Goal: Navigation & Orientation: Find specific page/section

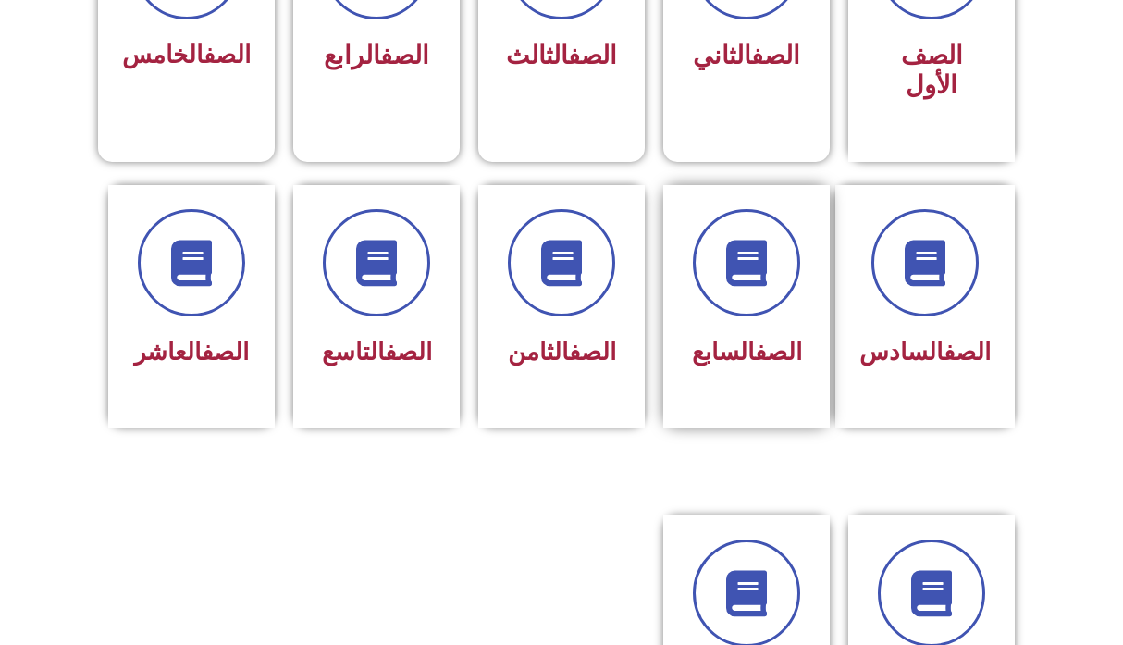
scroll to position [644, 0]
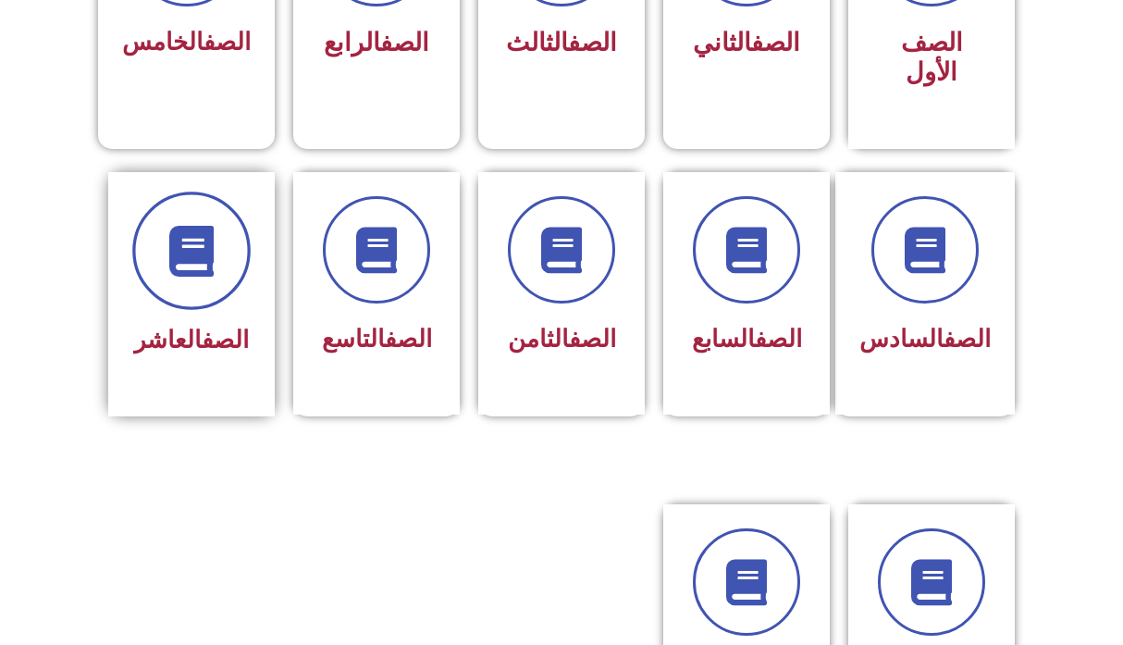
click at [199, 282] on span at bounding box center [191, 250] width 118 height 118
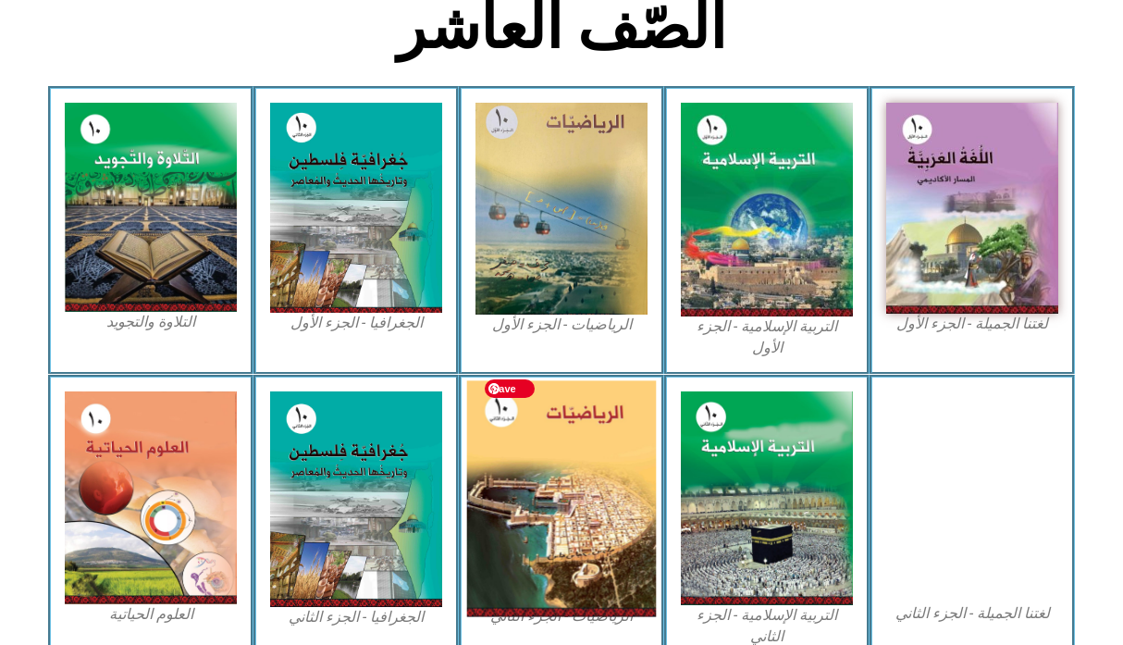
scroll to position [485, 0]
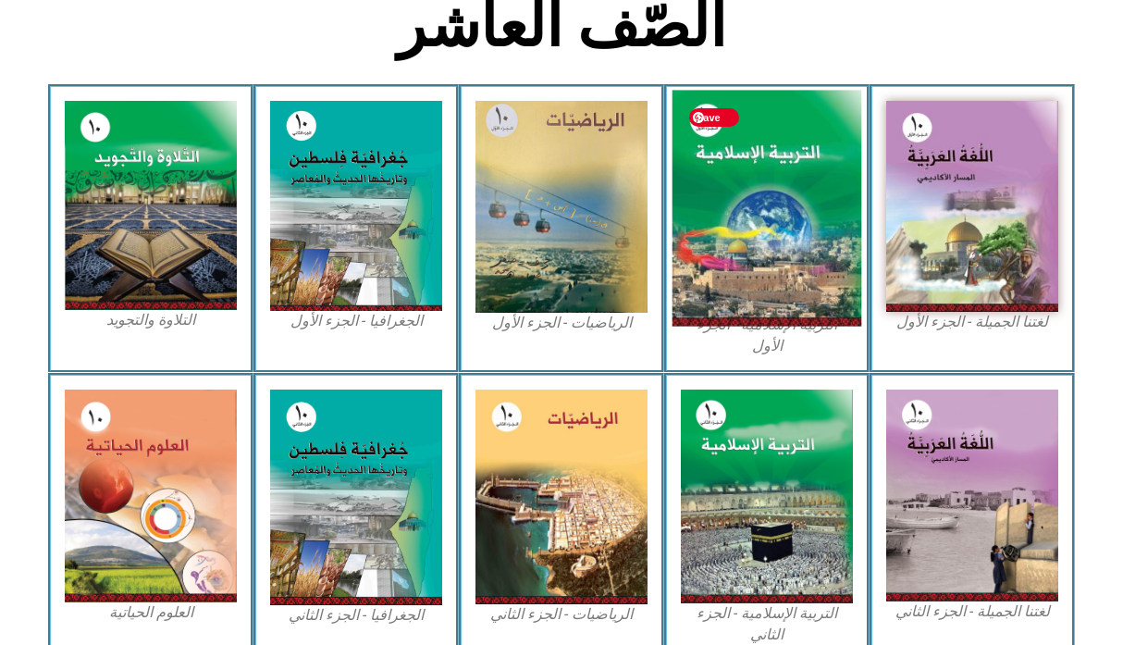
click at [774, 180] on img at bounding box center [767, 208] width 190 height 236
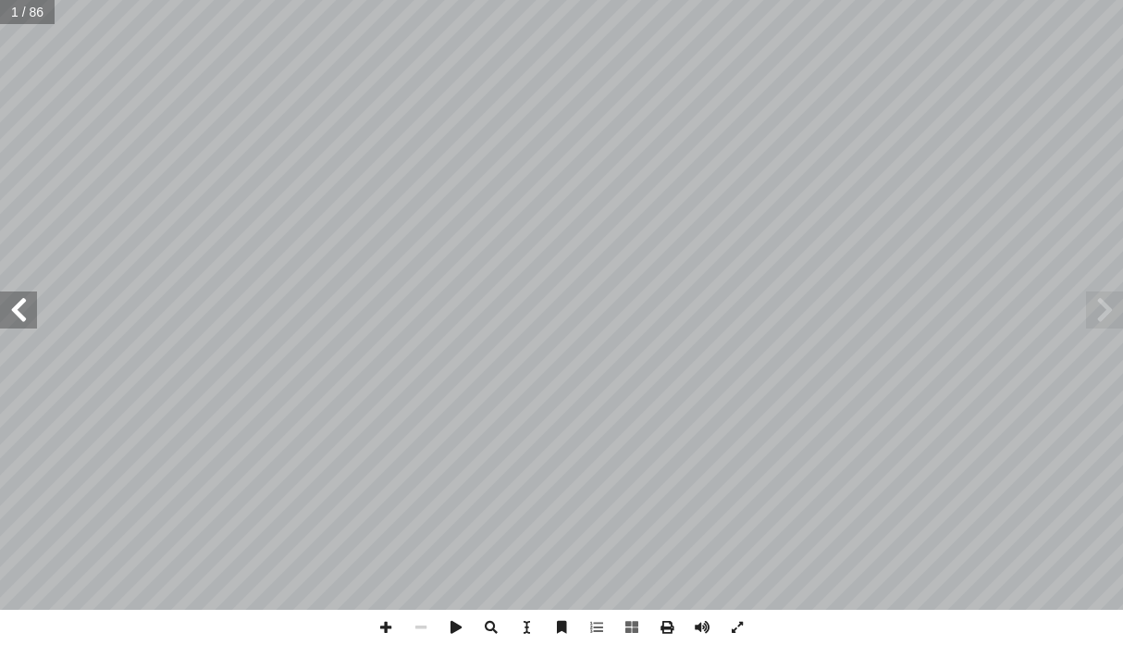
click at [22, 325] on span at bounding box center [18, 309] width 37 height 37
click at [625, 628] on span at bounding box center [631, 626] width 35 height 35
click at [30, 323] on span at bounding box center [18, 309] width 37 height 37
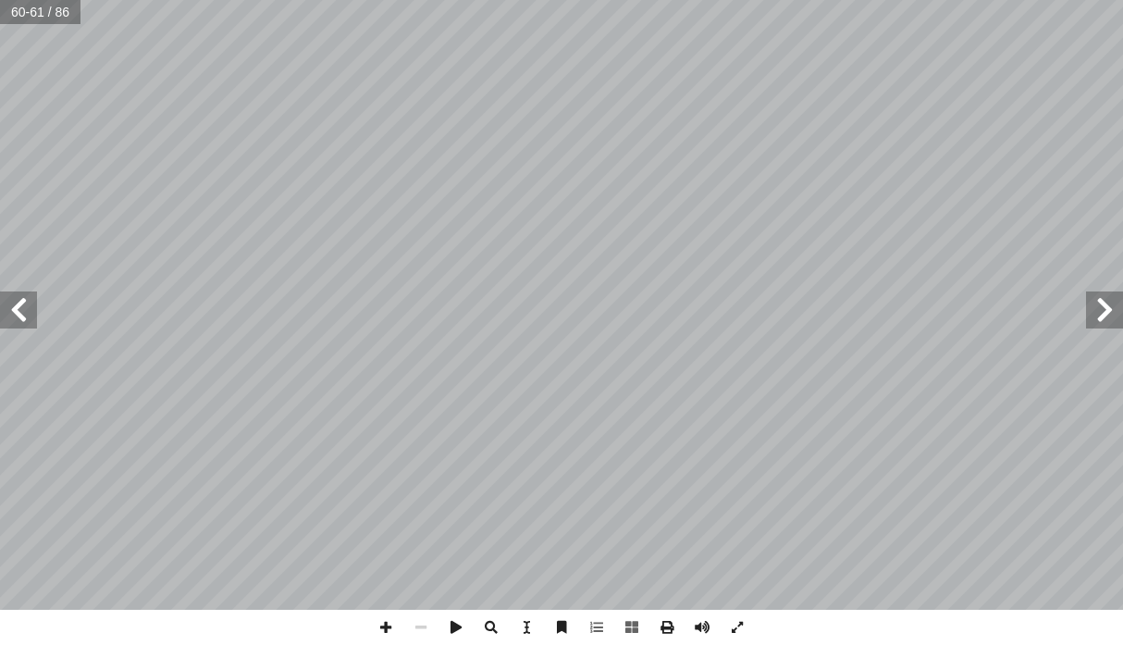
click at [1107, 316] on span at bounding box center [1104, 309] width 37 height 37
click at [23, 305] on span at bounding box center [18, 309] width 37 height 37
click at [388, 623] on span at bounding box center [385, 626] width 35 height 35
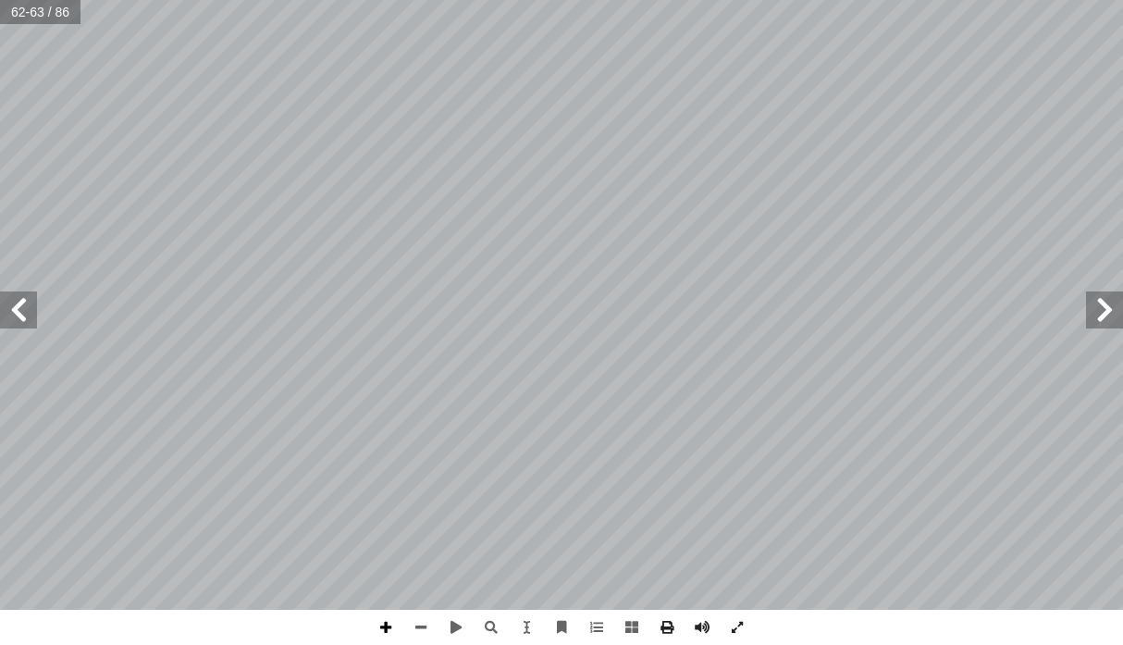
click at [388, 623] on span at bounding box center [385, 626] width 35 height 35
click at [419, 630] on span at bounding box center [420, 626] width 35 height 35
